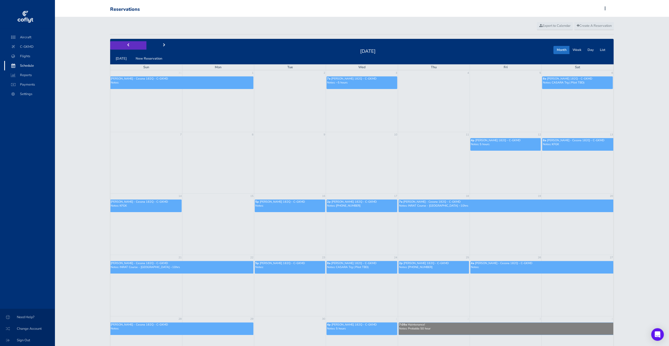
click at [122, 48] on button "prev" at bounding box center [128, 45] width 36 height 8
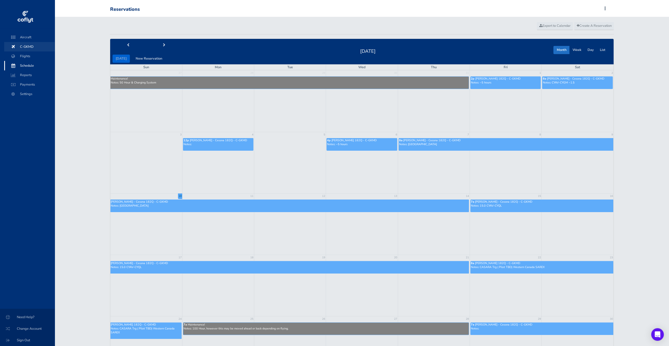
click at [28, 48] on span "C-GKMD" at bounding box center [29, 46] width 40 height 9
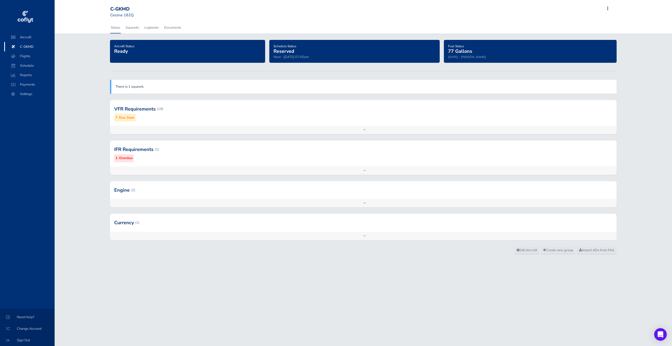
click at [341, 131] on div "Add inspection Edit" at bounding box center [363, 130] width 507 height 8
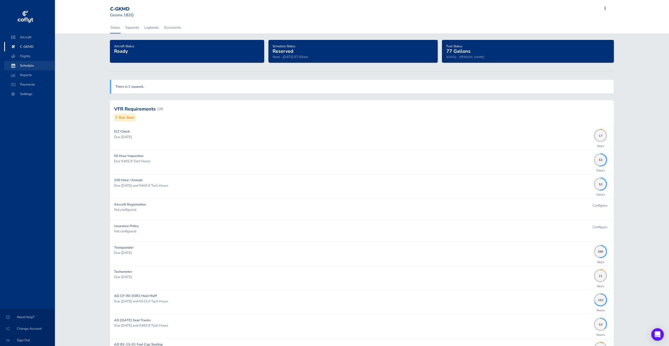
click at [27, 66] on span "Schedule" at bounding box center [29, 65] width 40 height 9
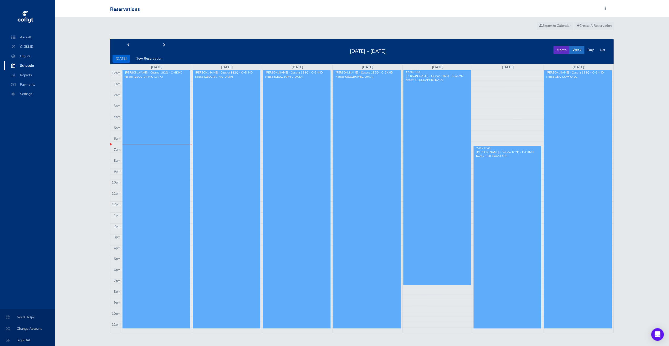
click at [556, 50] on button "Month" at bounding box center [561, 50] width 16 height 8
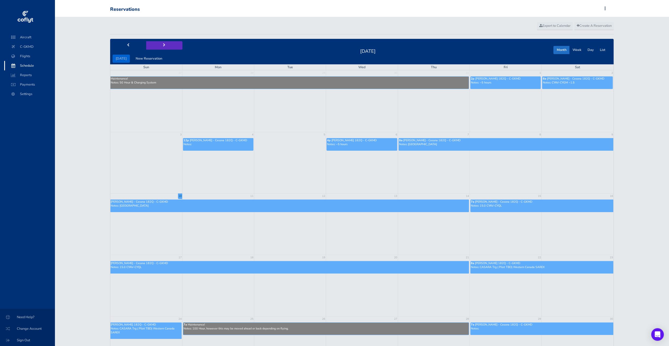
click at [166, 44] on button "next" at bounding box center [164, 45] width 36 height 8
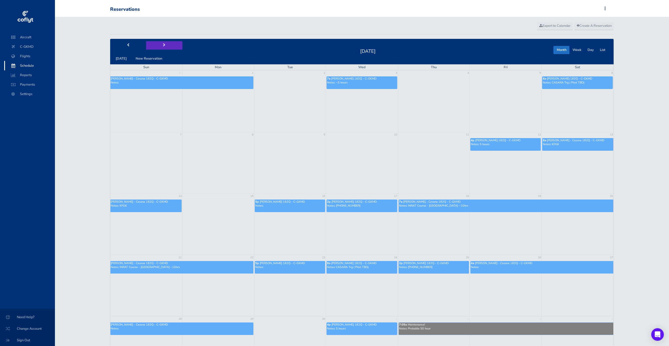
click at [156, 46] on button "next" at bounding box center [164, 45] width 36 height 8
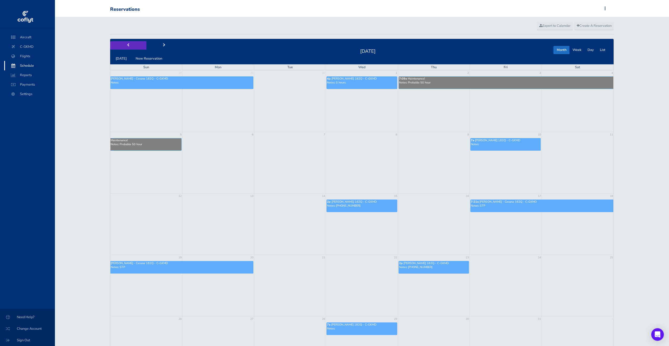
click at [130, 45] on button "prev" at bounding box center [128, 45] width 36 height 8
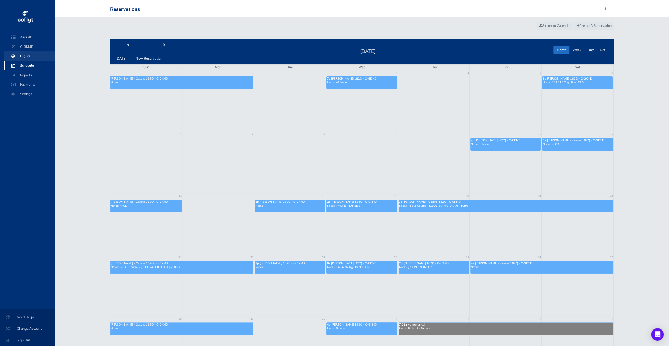
click at [40, 56] on span "Flights" at bounding box center [29, 55] width 40 height 9
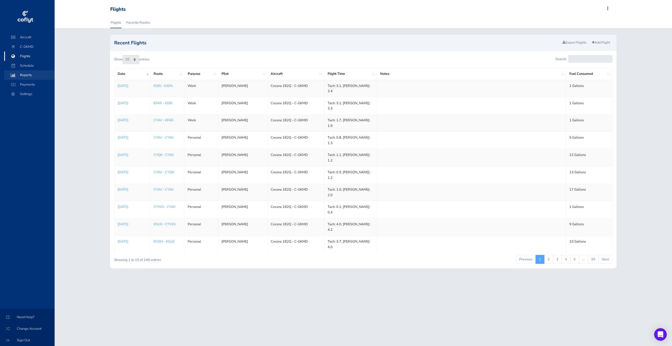
click at [21, 72] on span "Reports" at bounding box center [29, 74] width 40 height 9
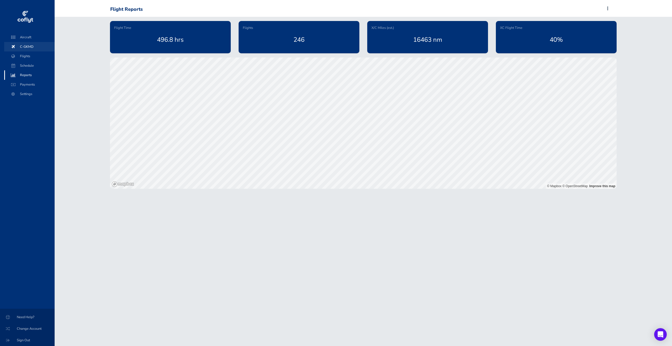
click at [34, 46] on span "C-GKMD" at bounding box center [29, 46] width 40 height 9
